Goal: Ask a question

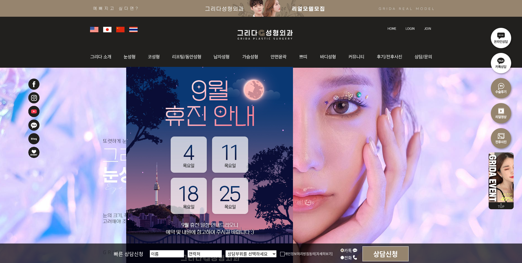
click at [503, 37] on img at bounding box center [501, 37] width 25 height 25
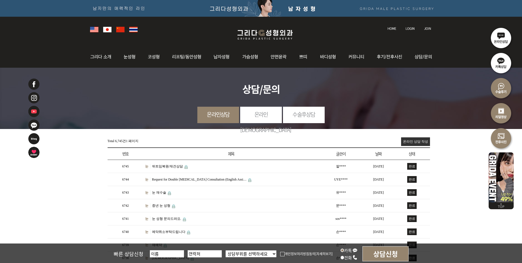
click at [242, 177] on link "Request for Double [MEDICAL_DATA] Consultation (English Assi…" at bounding box center [199, 179] width 95 height 4
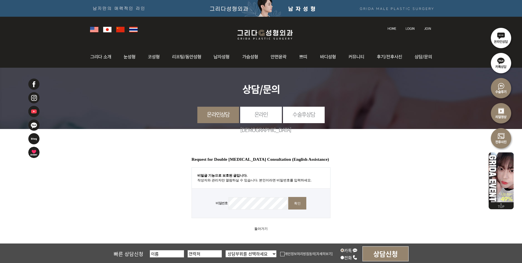
click at [299, 202] on input "확인" at bounding box center [297, 203] width 18 height 13
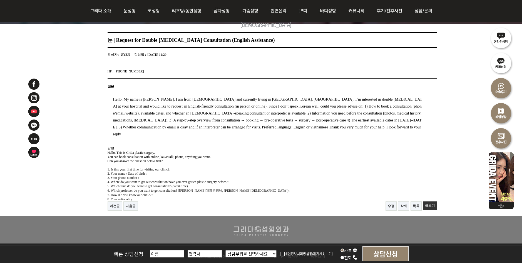
scroll to position [83, 0]
